Goal: Information Seeking & Learning: Learn about a topic

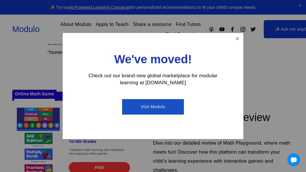
scroll to position [112, 0]
click at [237, 42] on link "Close" at bounding box center [237, 39] width 10 height 10
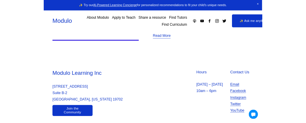
scroll to position [0, 0]
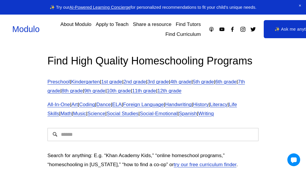
click at [131, 92] on link "10th grade" at bounding box center [119, 91] width 24 height 6
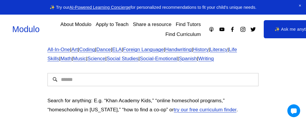
scroll to position [55, 0]
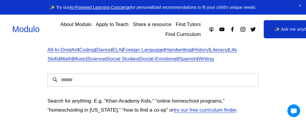
click at [90, 80] on input "Search" at bounding box center [153, 79] width 211 height 13
type input "*****"
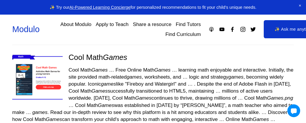
scroll to position [358, 0]
click at [87, 66] on div "Cool Math Games … Free Online Math Games … learning math enjoyable and interact…" at bounding box center [153, 94] width 282 height 56
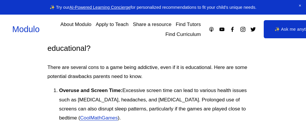
scroll to position [1382, 0]
